Goal: Communication & Community: Answer question/provide support

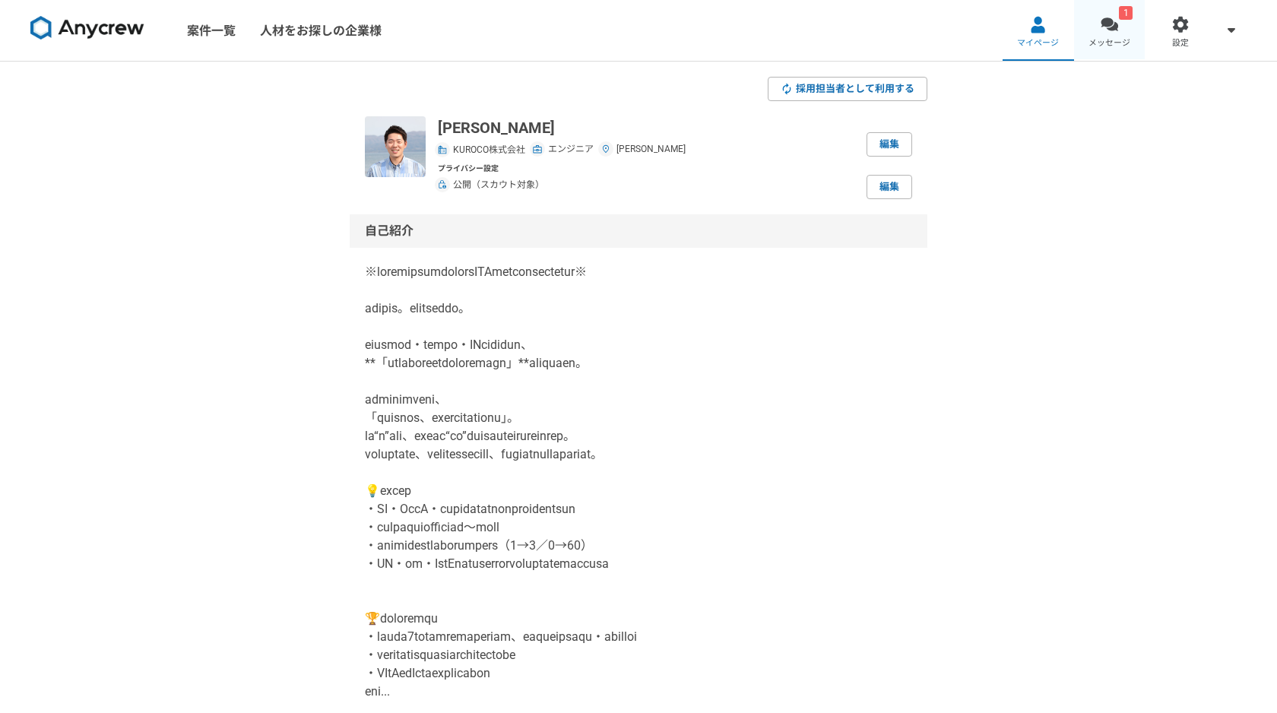
click at [1107, 37] on span "メッセージ" at bounding box center [1109, 43] width 42 height 12
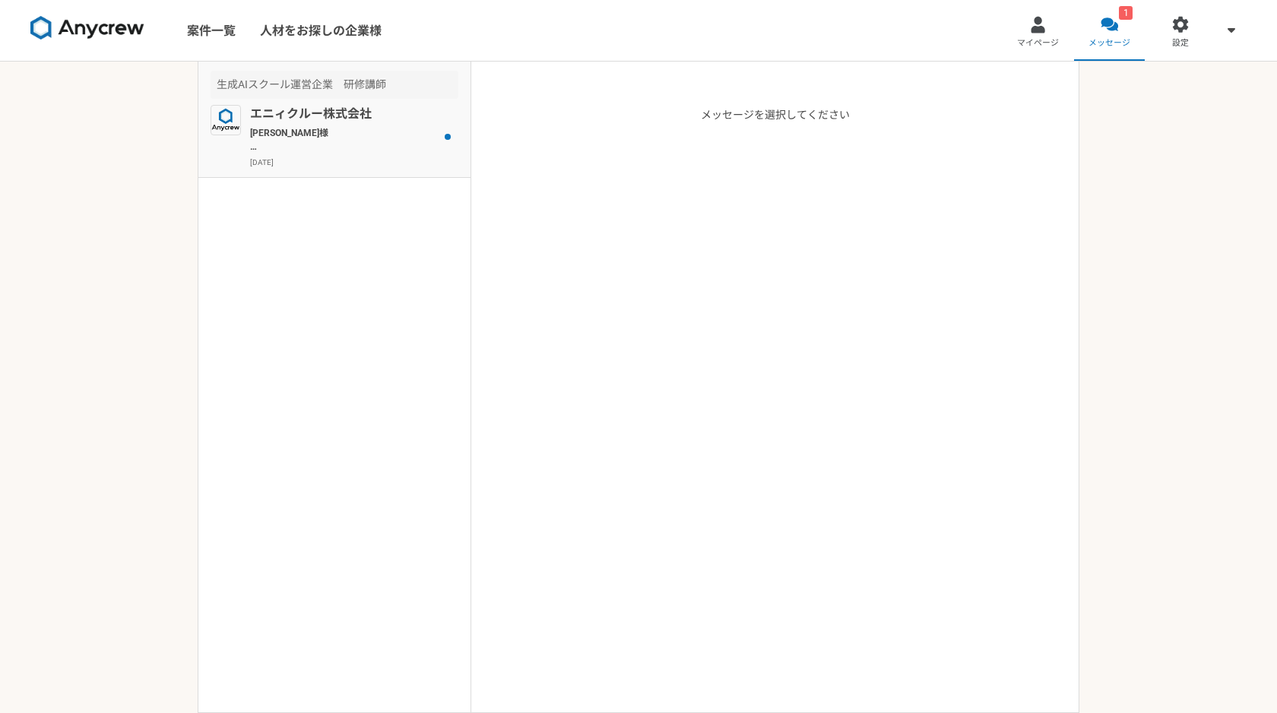
click at [347, 142] on p "[PERSON_NAME]様 お世話になっております。 本件ですが、先方で、[PERSON_NAME]のご経験についてはかなり強い関心をお持ちいただきましたが…" at bounding box center [344, 139] width 188 height 27
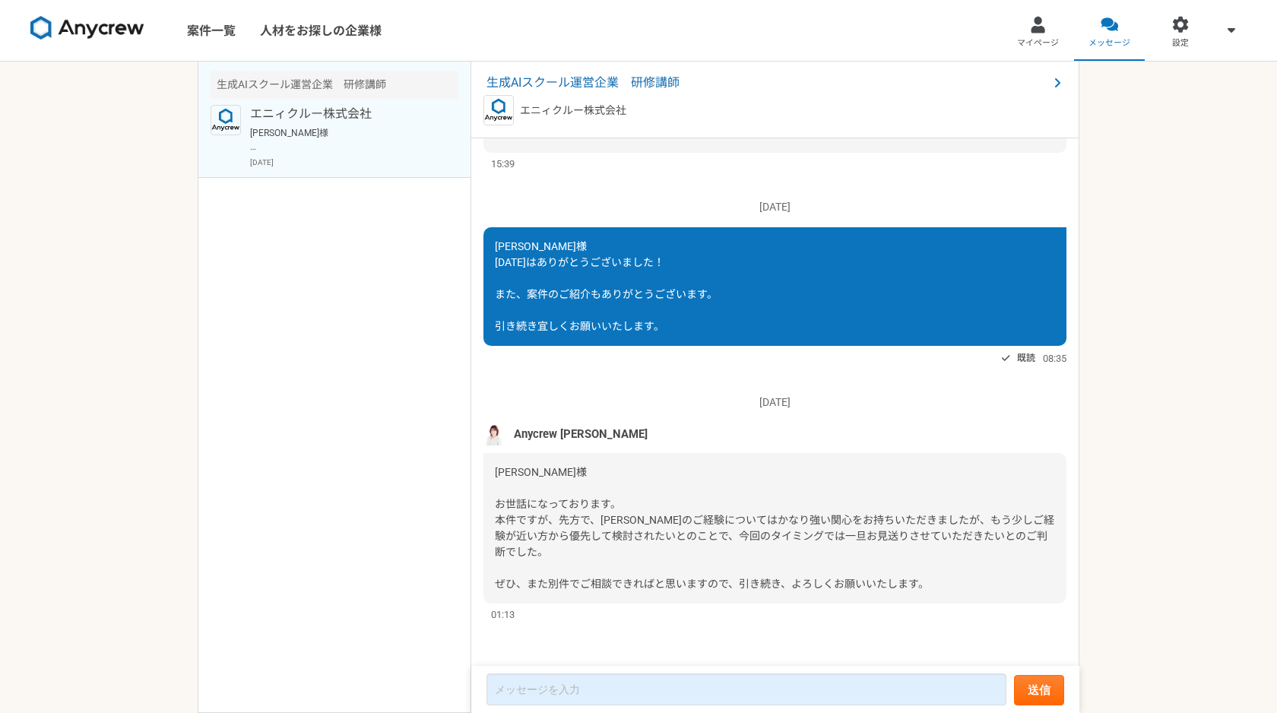
scroll to position [1968, 0]
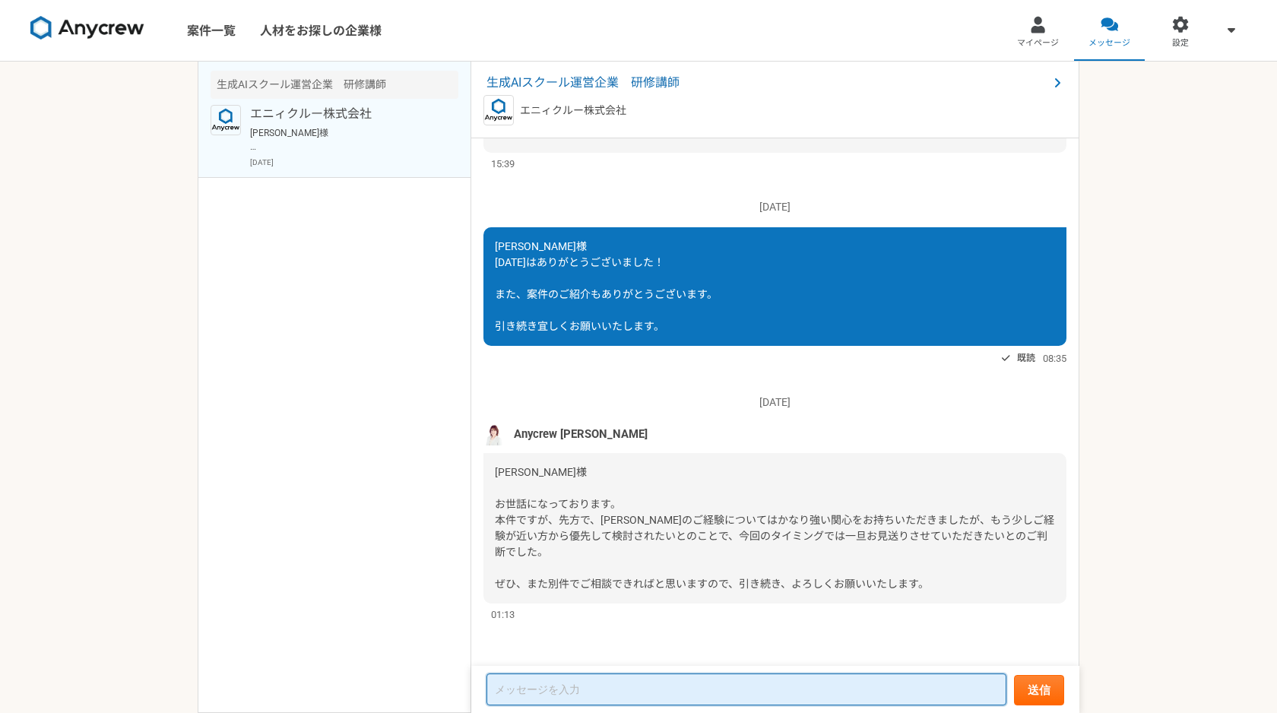
click at [595, 688] on textarea at bounding box center [746, 689] width 520 height 32
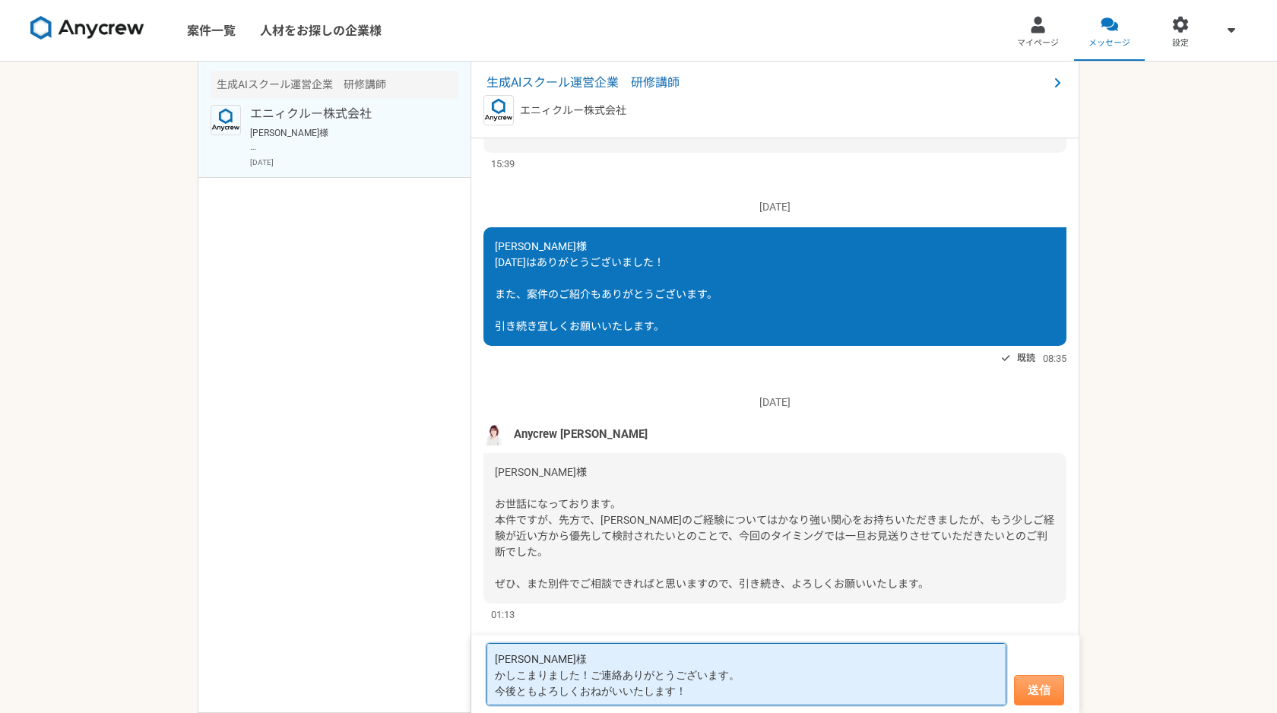
type textarea "[PERSON_NAME]様 かしこまりました！ご連絡ありがとうございます。 今後ともよろしくおねがいいたします！"
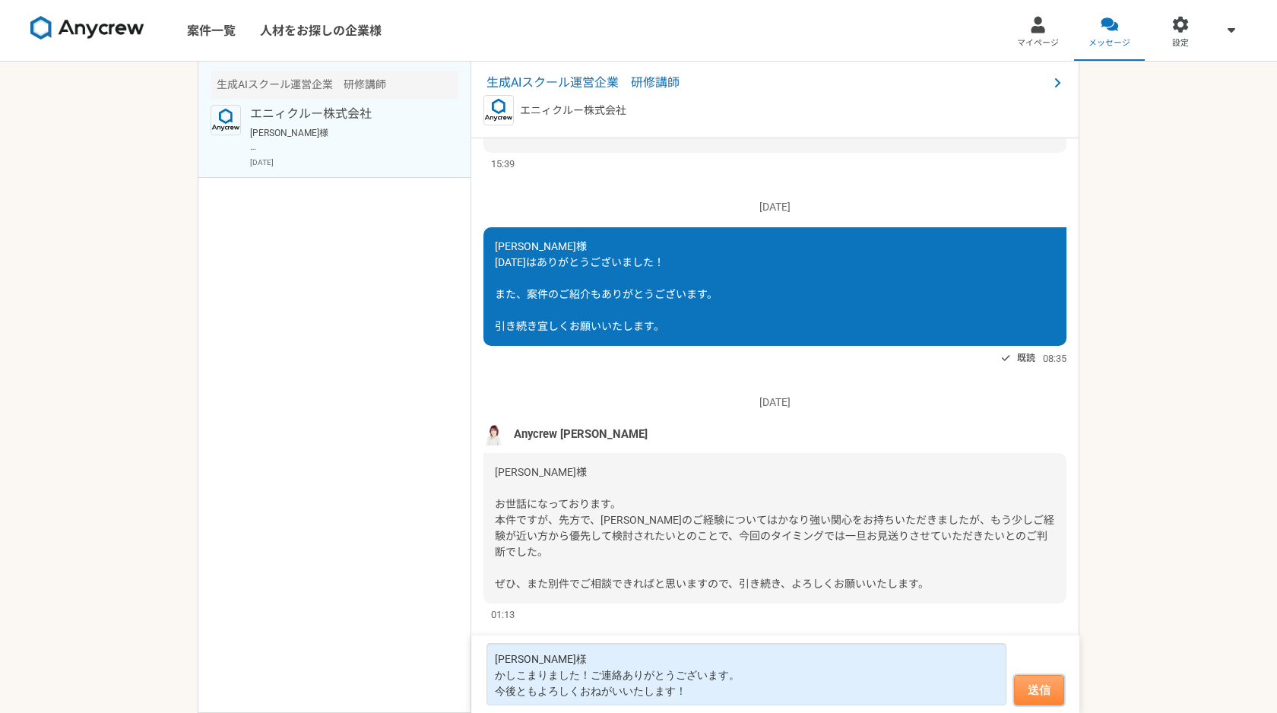
click at [1045, 688] on button "送信" at bounding box center [1039, 690] width 50 height 30
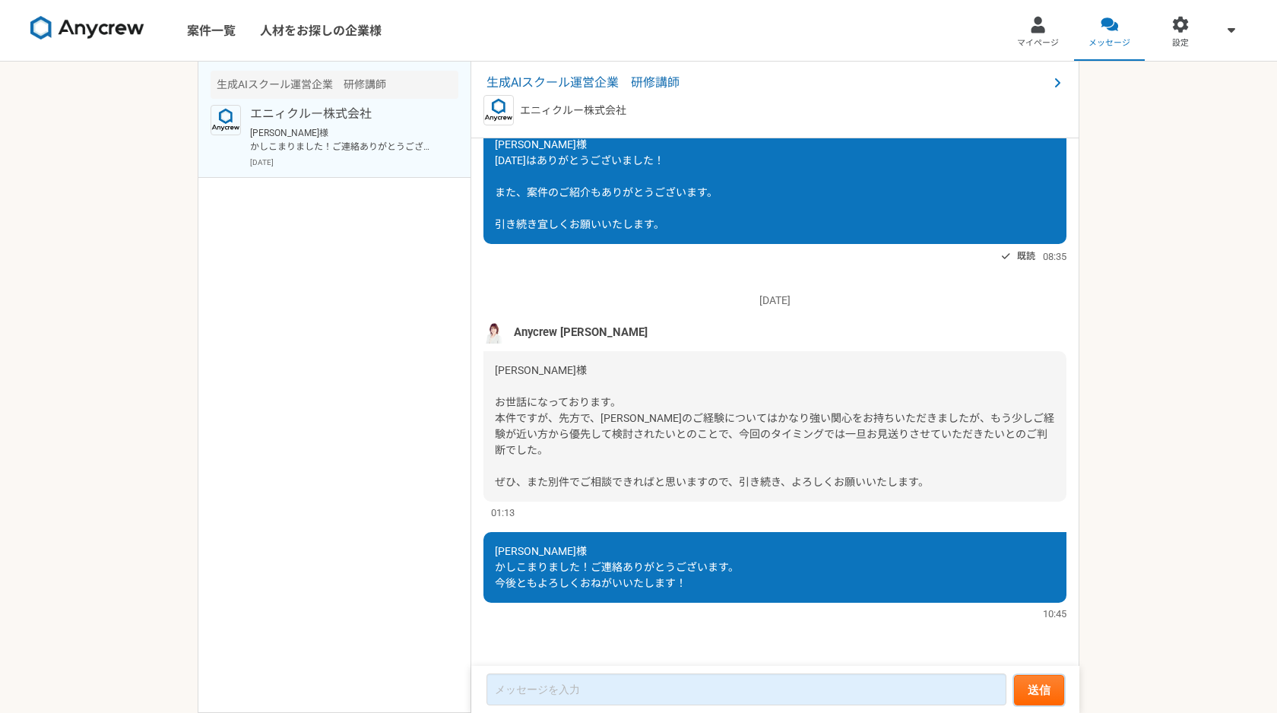
scroll to position [2070, 0]
